Goal: Task Accomplishment & Management: Manage account settings

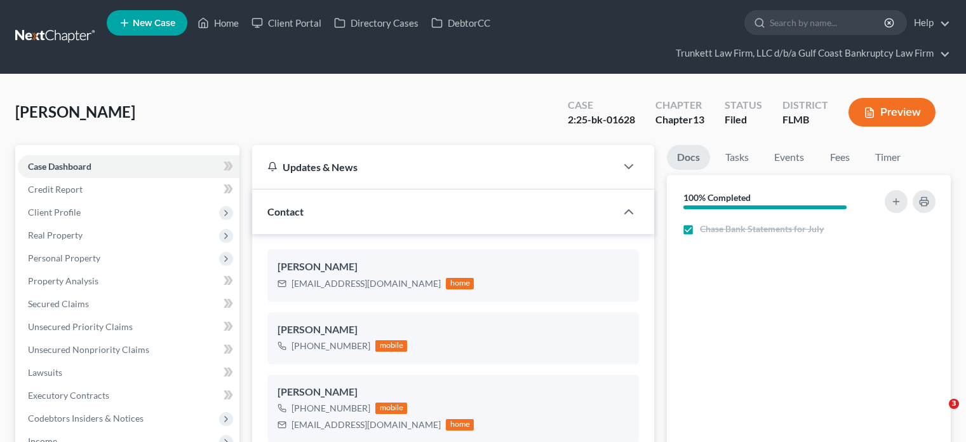
select select "0"
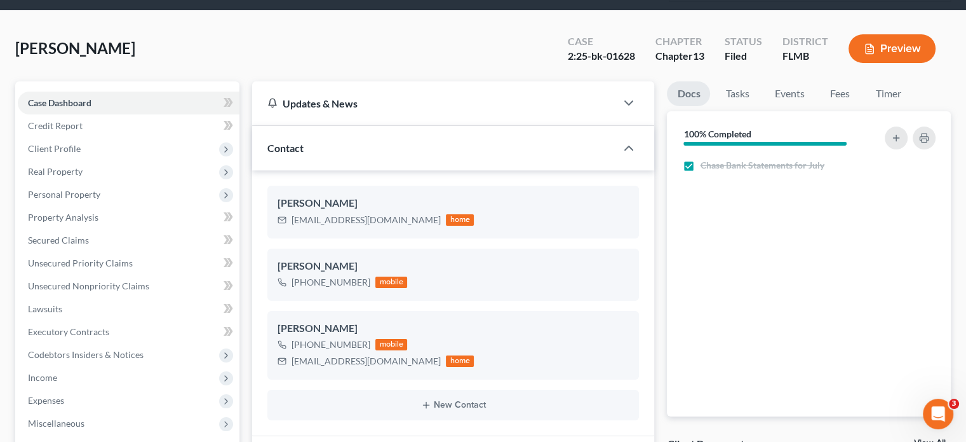
scroll to position [334, 0]
click at [753, 89] on link "Tasks" at bounding box center [737, 93] width 44 height 25
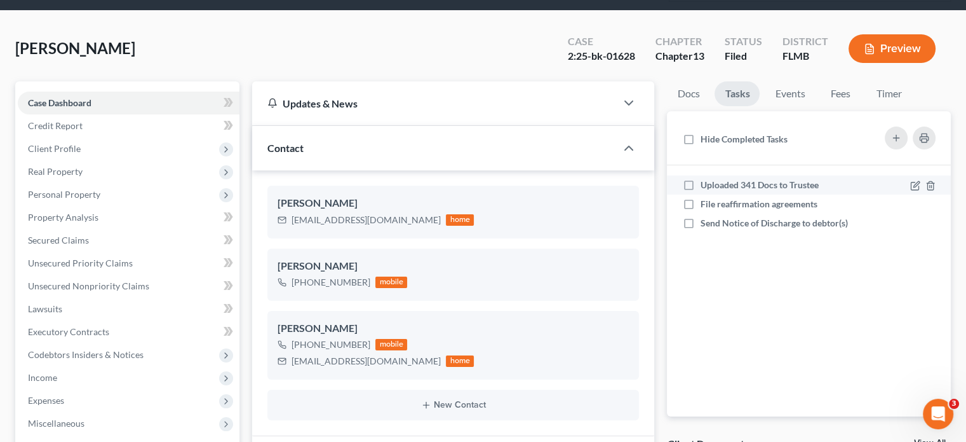
click at [700, 180] on label "Uploaded 341 Docs to Trustee" at bounding box center [764, 185] width 128 height 13
click at [705, 180] on input "Uploaded 341 Docs to Trustee" at bounding box center [709, 183] width 8 height 8
checkbox input "true"
click at [682, 94] on link "Docs" at bounding box center [688, 93] width 43 height 25
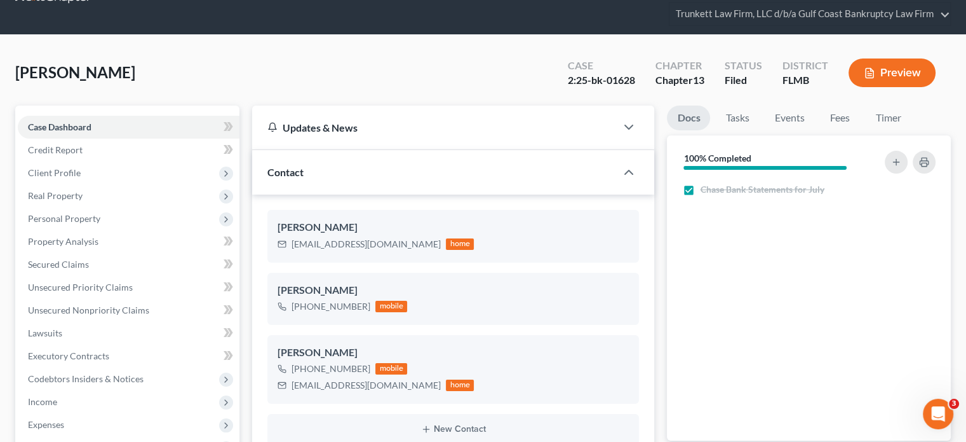
scroll to position [0, 0]
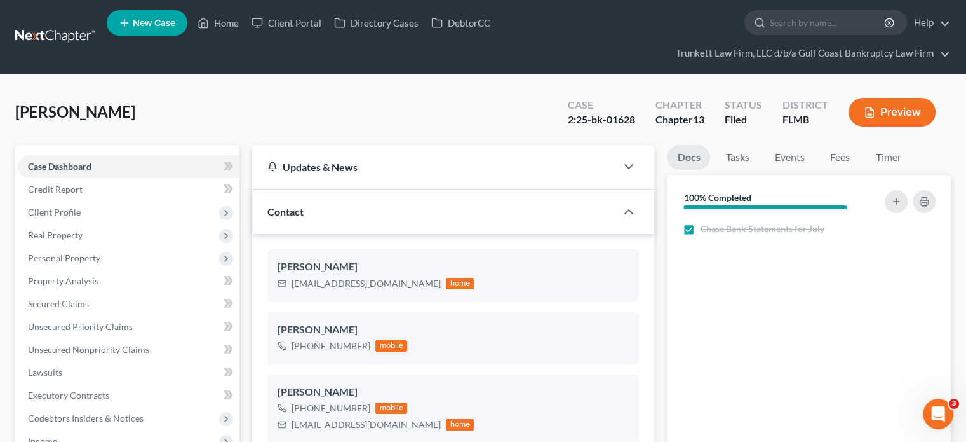
click at [76, 32] on link at bounding box center [55, 36] width 81 height 23
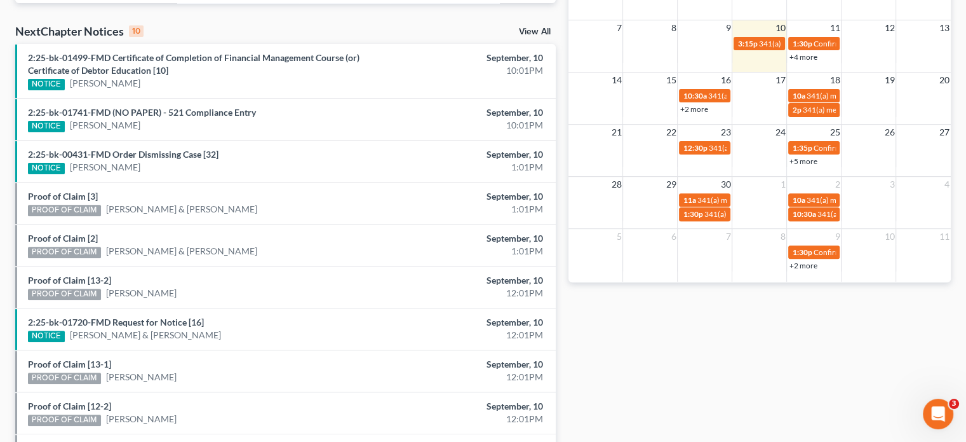
scroll to position [376, 0]
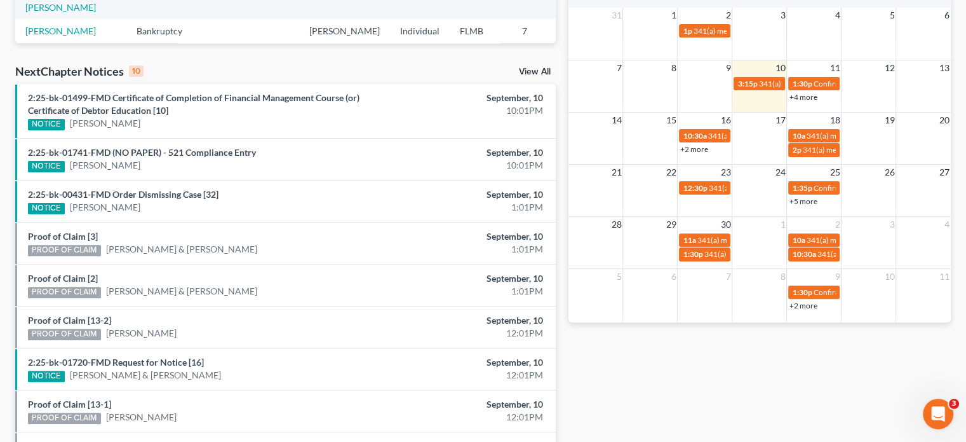
click at [807, 97] on link "+4 more" at bounding box center [803, 97] width 28 height 10
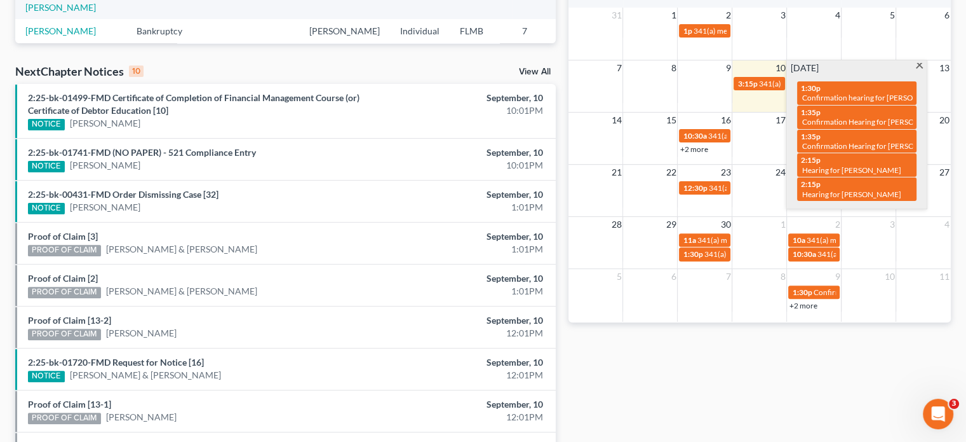
click at [770, 45] on div "31 1 2 3 4 5 6 1p 341(a) meeting for Keri Walsh & John Walsh" at bounding box center [760, 34] width 382 height 52
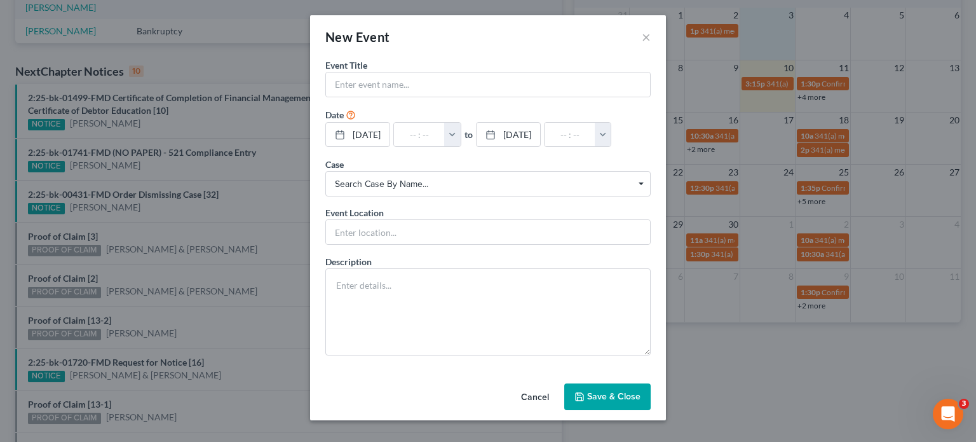
click at [638, 43] on div "New Event ×" at bounding box center [488, 36] width 356 height 43
click at [638, 41] on div "New Event ×" at bounding box center [488, 36] width 356 height 43
click at [644, 37] on button "×" at bounding box center [646, 36] width 9 height 15
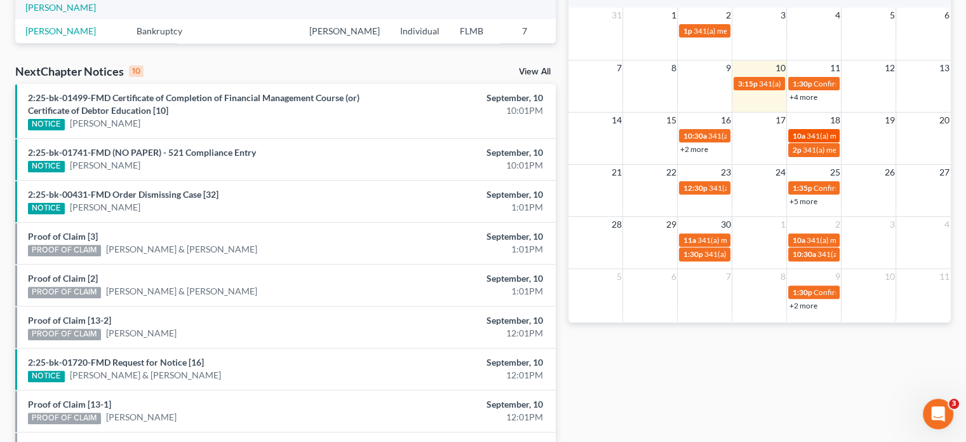
click at [806, 131] on span "341(a) meeting for [PERSON_NAME]" at bounding box center [867, 136] width 123 height 10
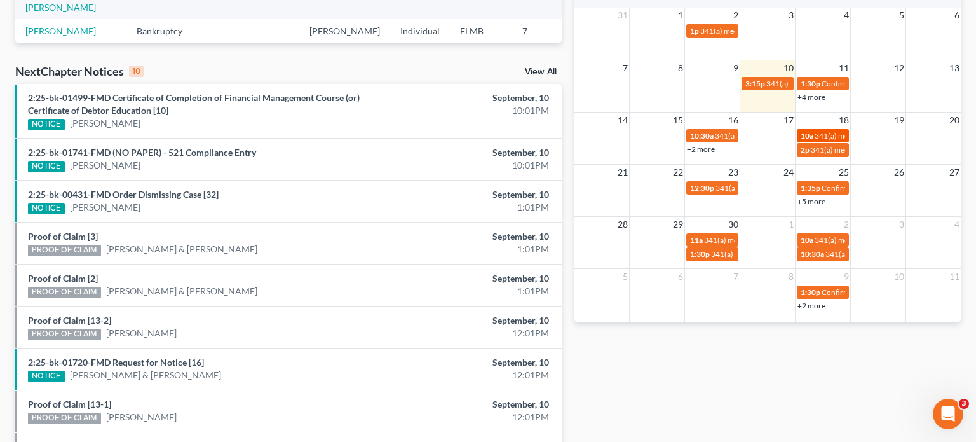
select select "Days"
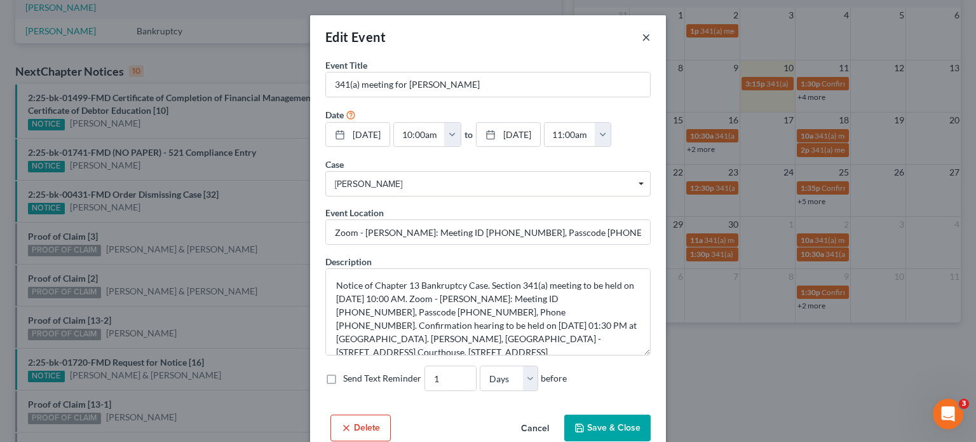
click at [642, 39] on button "×" at bounding box center [646, 36] width 9 height 15
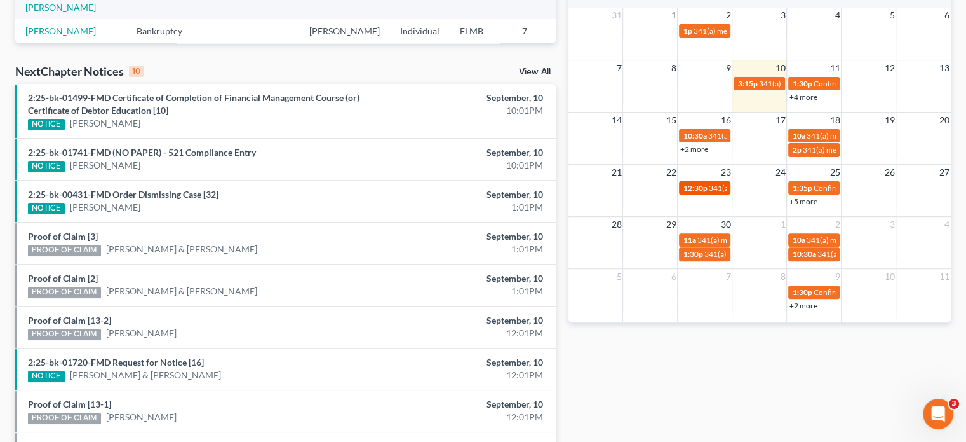
click at [710, 185] on span "341(a) meeting for [PERSON_NAME]" at bounding box center [769, 188] width 123 height 10
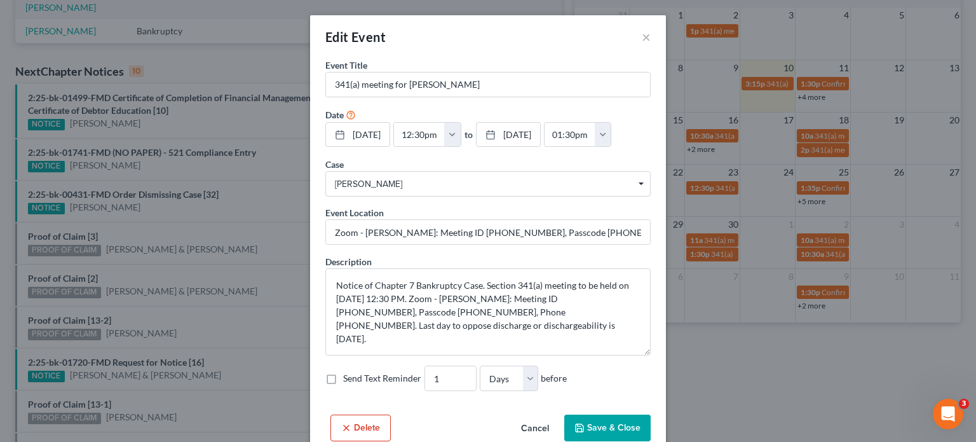
click at [804, 202] on div "Edit Event × Event Title * 341(a) meeting for Barbara Toney Date 9/23/2025 clos…" at bounding box center [488, 221] width 976 height 442
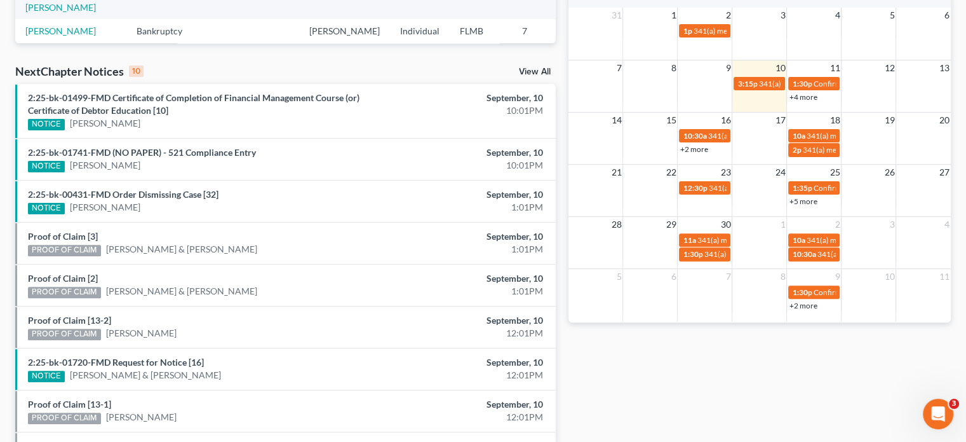
click at [818, 199] on div "+5 more" at bounding box center [814, 200] width 54 height 13
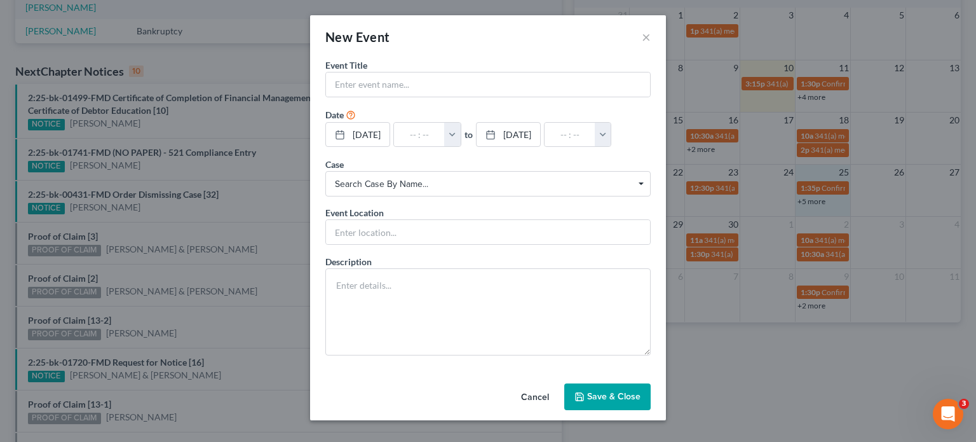
click at [808, 203] on div "New Event × Event Title * Date 9/25/2025 close Date 9/25/2025 Time 12:00 AM che…" at bounding box center [488, 221] width 976 height 442
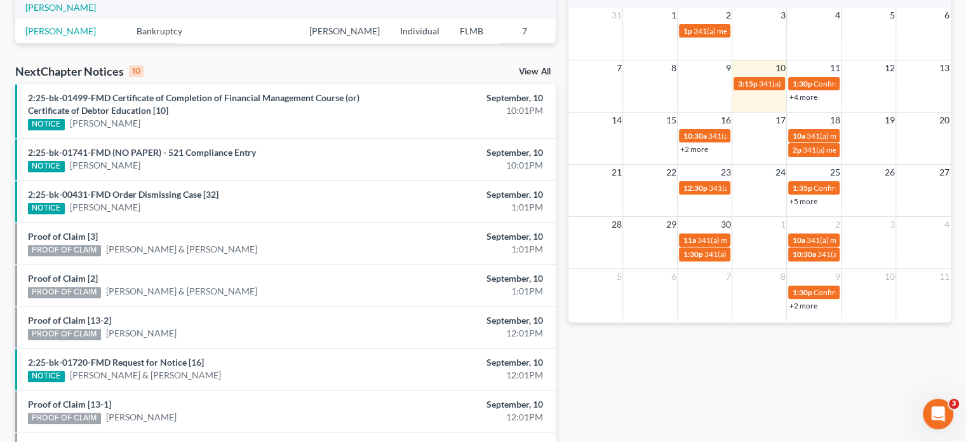
click at [799, 200] on link "+5 more" at bounding box center [803, 201] width 28 height 10
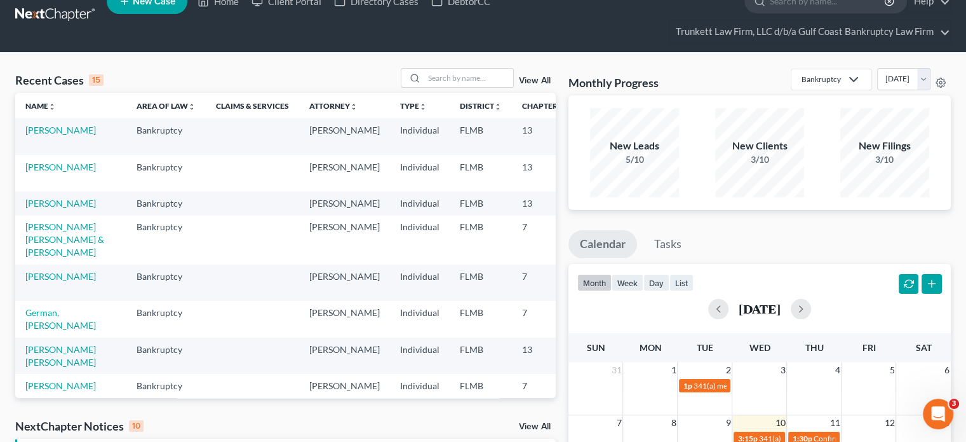
scroll to position [0, 0]
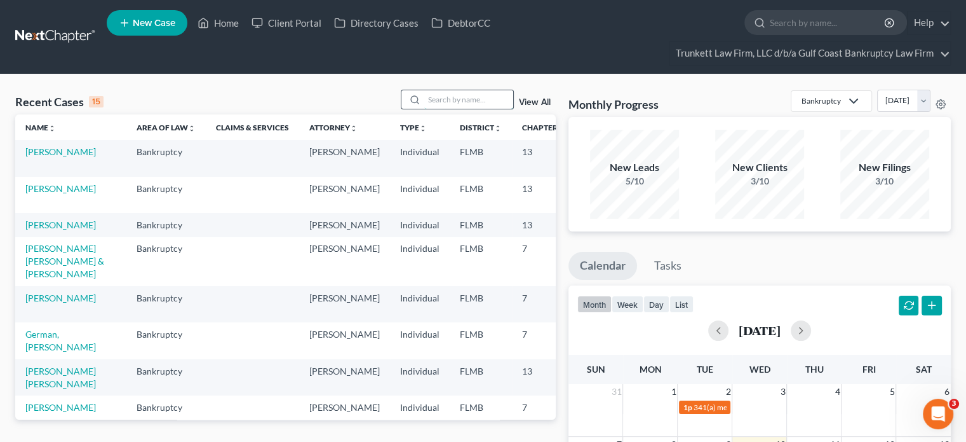
click at [489, 100] on input "search" at bounding box center [468, 99] width 89 height 18
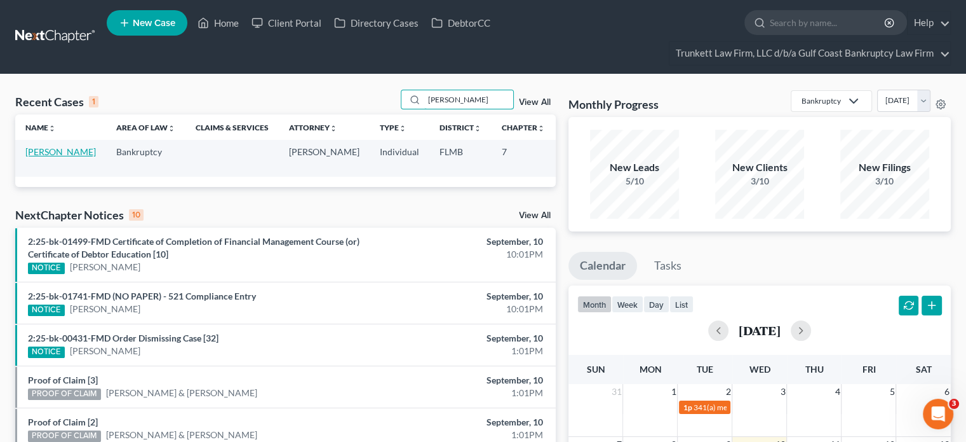
type input "TONEY"
click at [41, 153] on link "[PERSON_NAME]" at bounding box center [60, 151] width 71 height 11
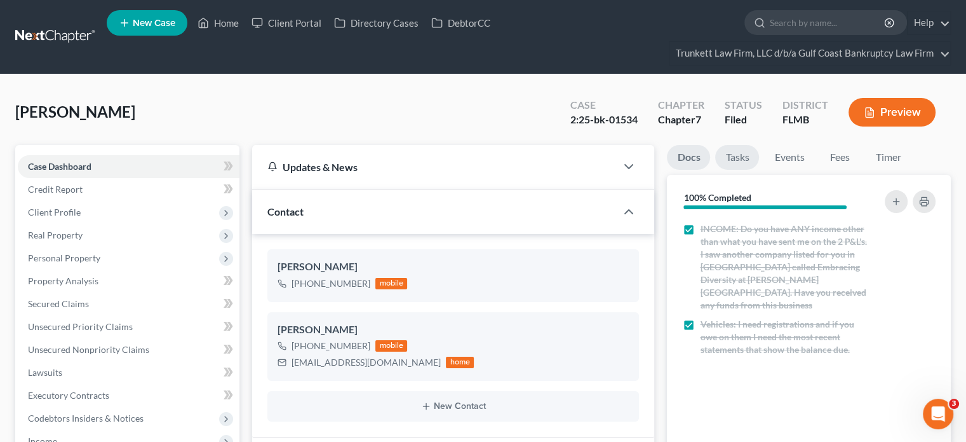
click at [739, 159] on link "Tasks" at bounding box center [737, 157] width 44 height 25
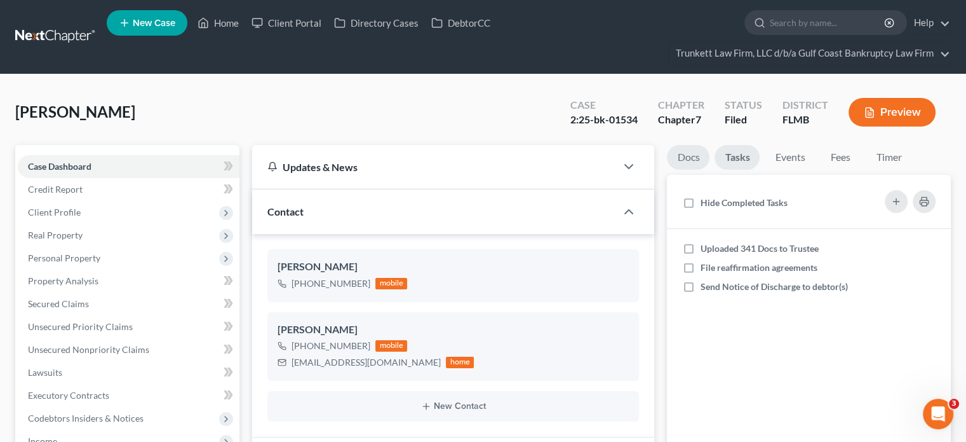
click at [699, 153] on link "Docs" at bounding box center [688, 157] width 43 height 25
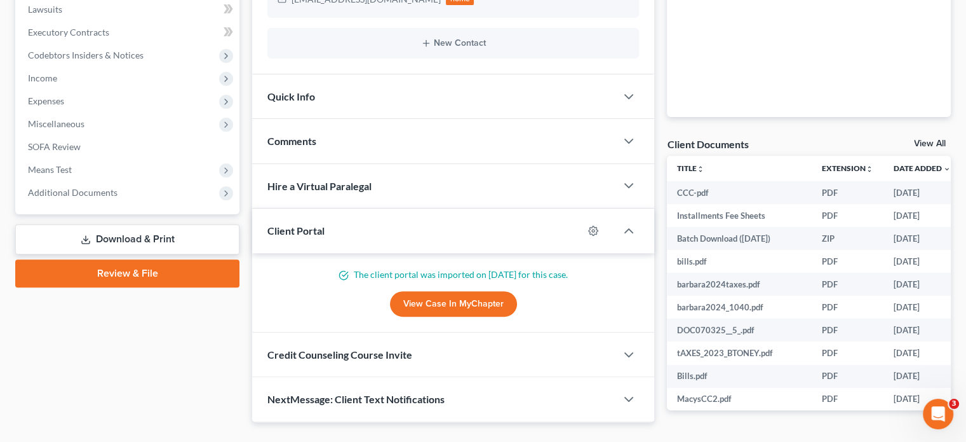
scroll to position [398, 0]
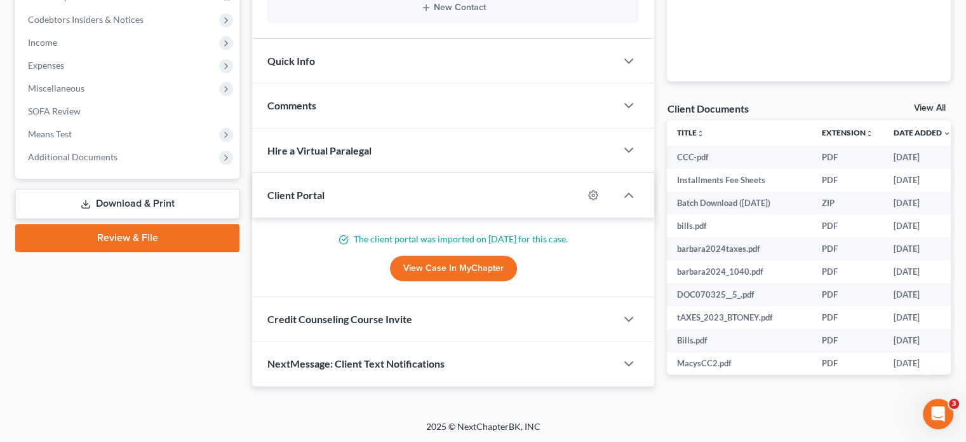
click at [422, 361] on span "NextMessage: Client Text Notifications" at bounding box center [355, 363] width 177 height 12
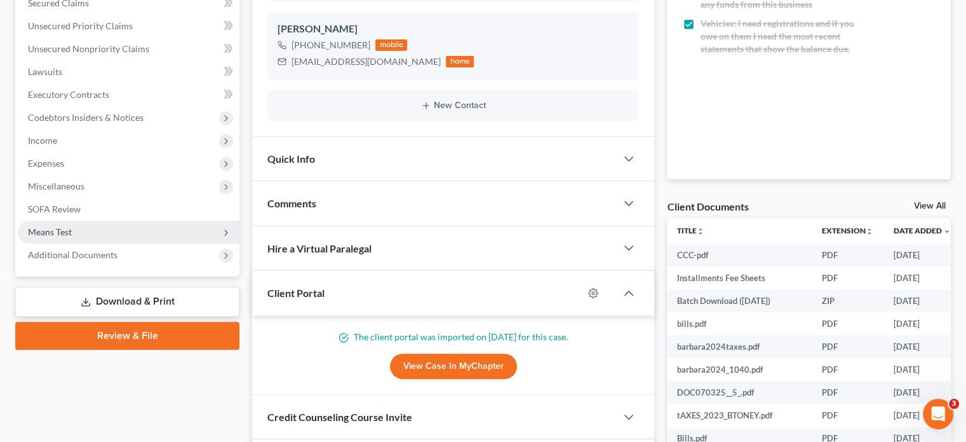
scroll to position [292, 0]
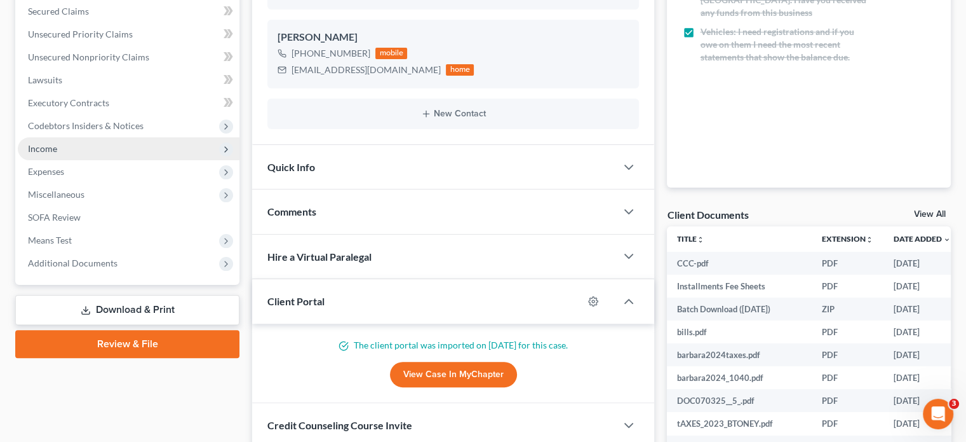
click at [120, 149] on span "Income" at bounding box center [129, 148] width 222 height 23
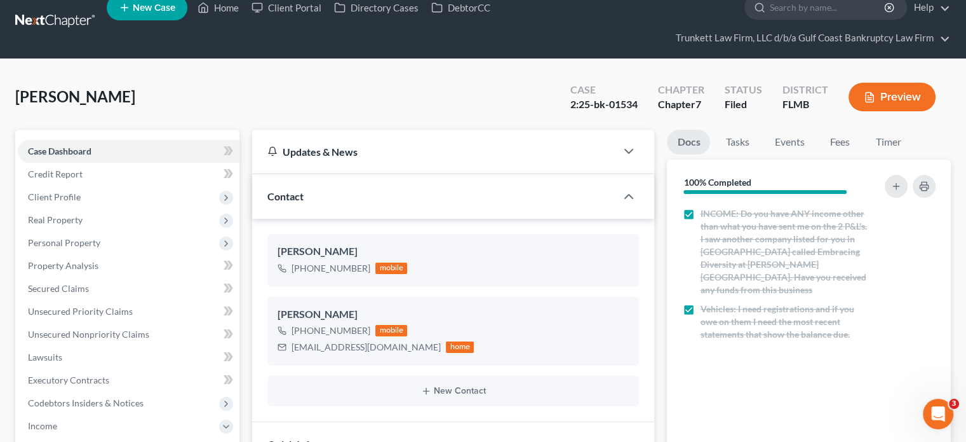
scroll to position [0, 0]
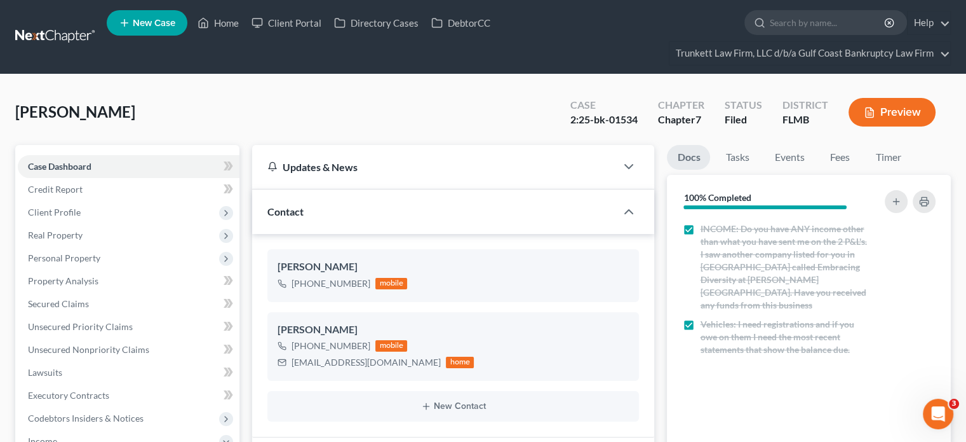
click at [32, 45] on link at bounding box center [55, 36] width 81 height 23
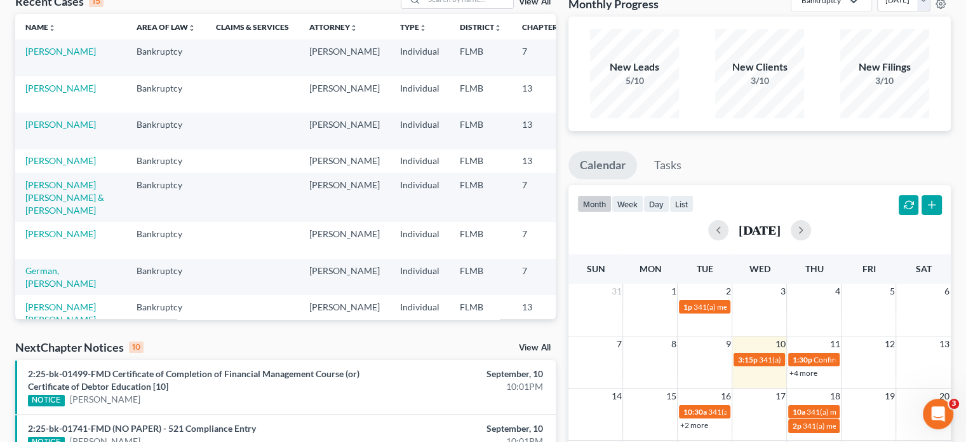
scroll to position [191, 0]
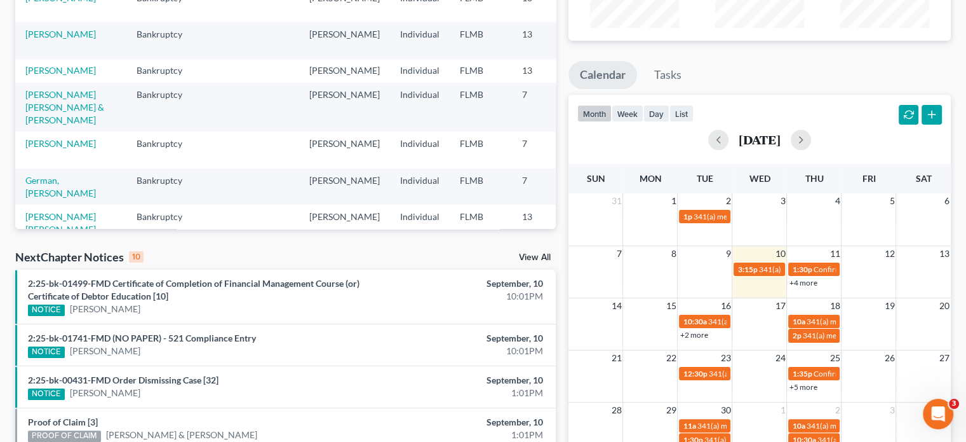
click at [689, 335] on link "+2 more" at bounding box center [694, 335] width 28 height 10
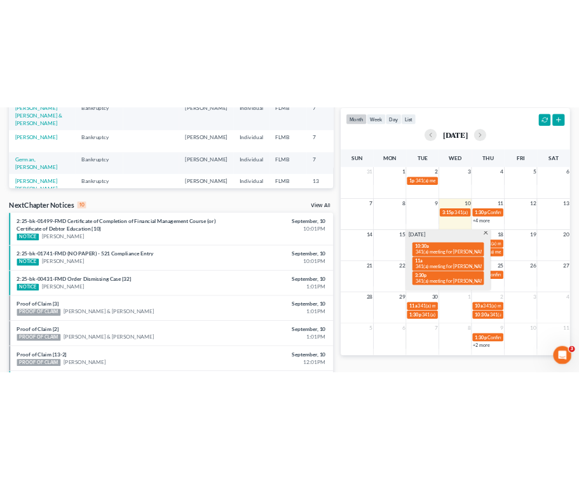
scroll to position [318, 0]
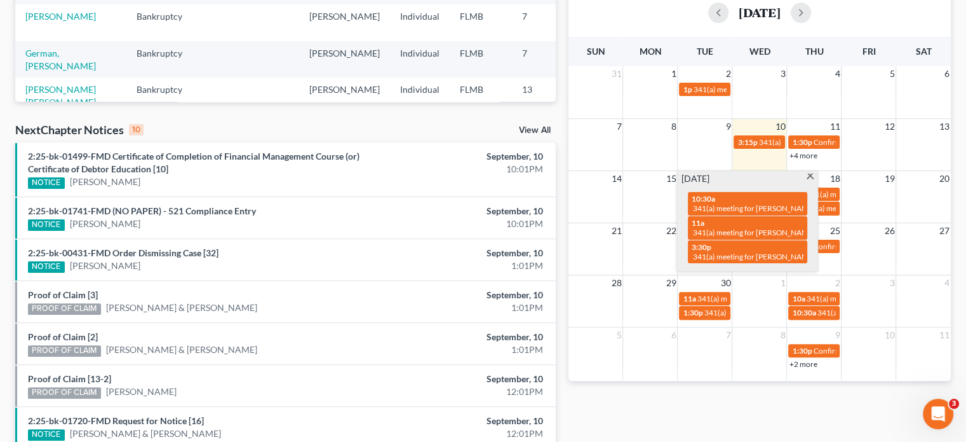
click at [599, 229] on td "21" at bounding box center [596, 230] width 55 height 16
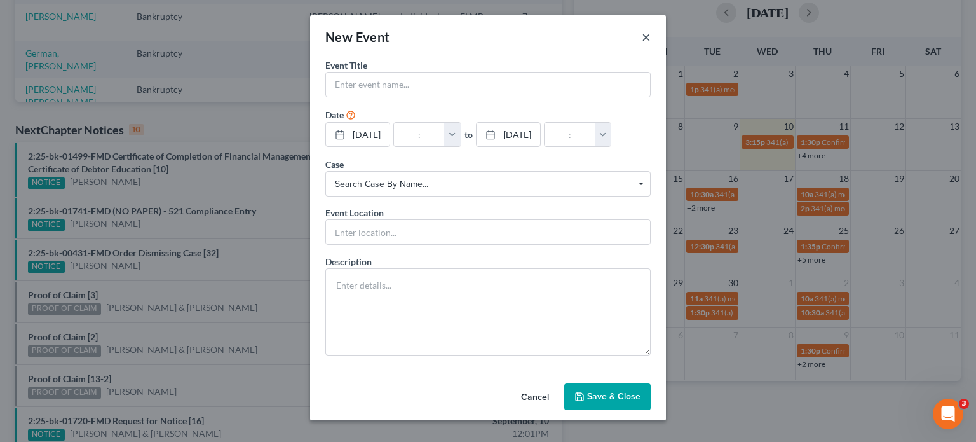
click at [644, 39] on button "×" at bounding box center [646, 36] width 9 height 15
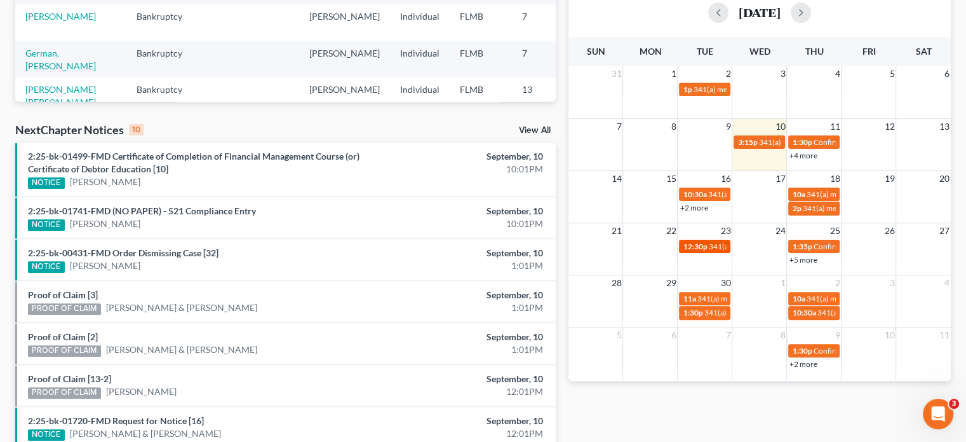
click at [717, 247] on span "341(a) meeting for [PERSON_NAME]" at bounding box center [769, 246] width 123 height 10
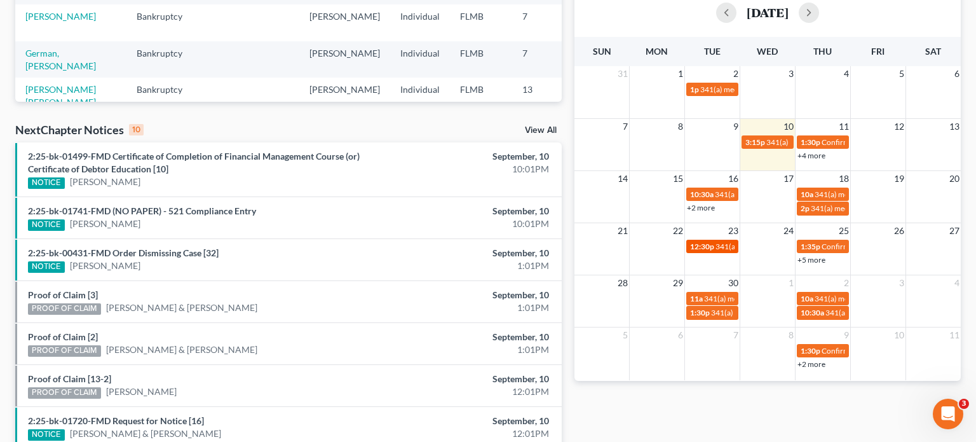
select select "Days"
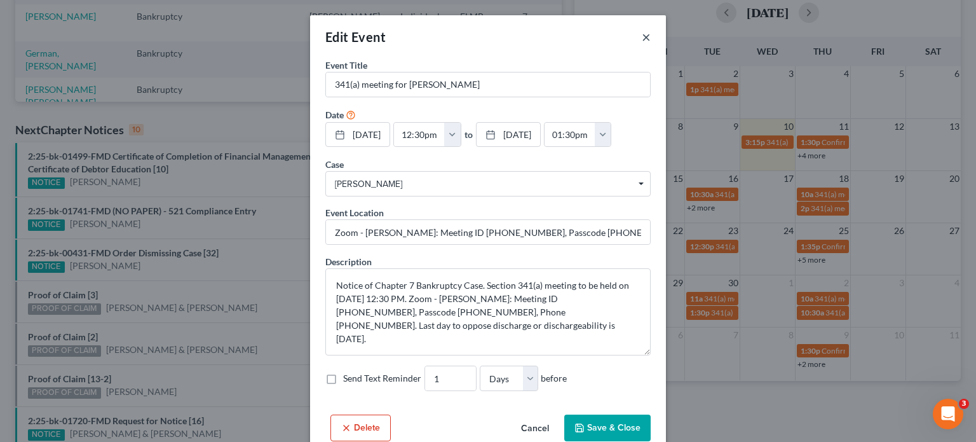
click at [638, 35] on div "Edit Event ×" at bounding box center [488, 36] width 356 height 43
click at [637, 37] on div "Edit Event ×" at bounding box center [488, 36] width 356 height 43
click at [642, 37] on button "×" at bounding box center [646, 36] width 9 height 15
